Goal: Transaction & Acquisition: Purchase product/service

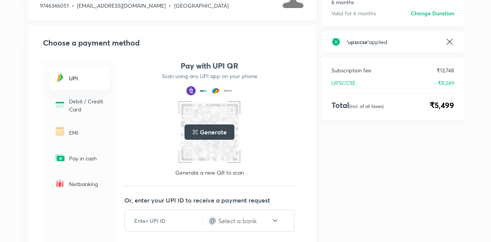
scroll to position [66, 0]
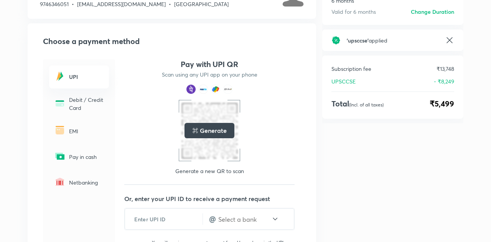
click at [214, 130] on h5 "Generate" at bounding box center [213, 130] width 26 height 9
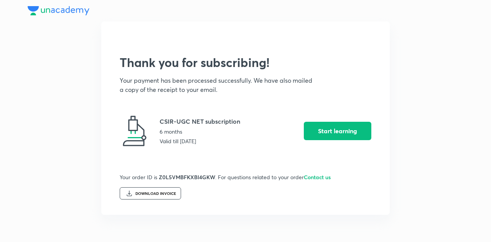
click at [162, 187] on div "DOWNLOAD INVOICE" at bounding box center [150, 193] width 61 height 12
click at [132, 193] on img at bounding box center [129, 193] width 6 height 6
click at [364, 132] on button "Start learning" at bounding box center [337, 131] width 67 height 18
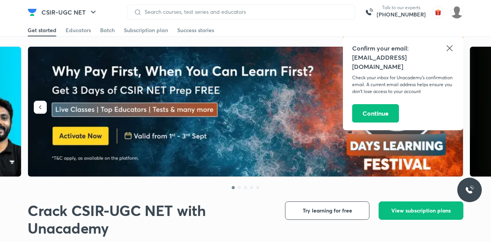
click at [389, 106] on button "Continue" at bounding box center [375, 113] width 47 height 18
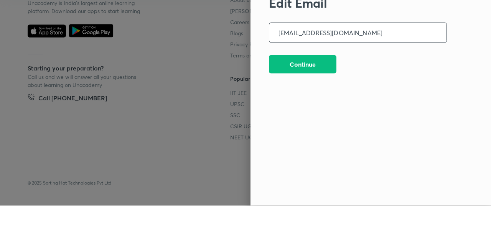
scroll to position [2008, 0]
click at [320, 102] on button "Continue" at bounding box center [302, 101] width 67 height 18
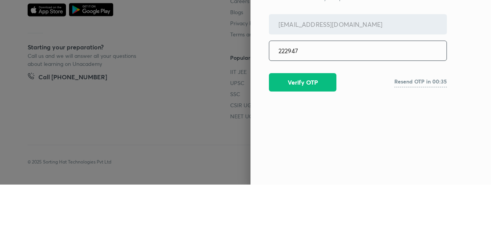
type input "222947"
click at [305, 140] on button "Verify OTP" at bounding box center [302, 140] width 67 height 18
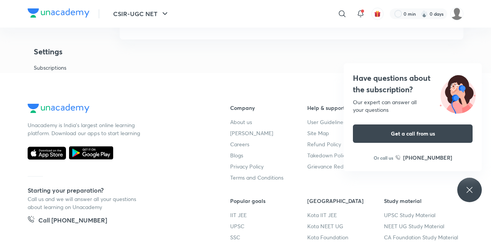
click at [468, 189] on icon at bounding box center [469, 190] width 6 height 6
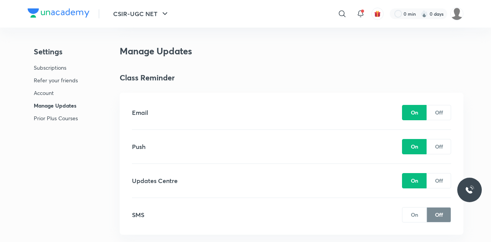
scroll to position [540, 0]
click at [418, 212] on div "On" at bounding box center [414, 214] width 25 height 15
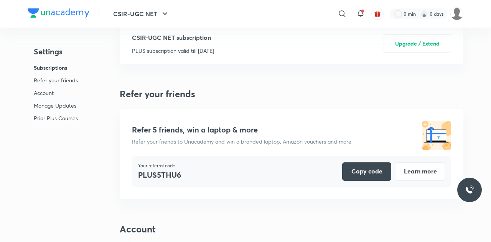
scroll to position [0, 0]
